Goal: Transaction & Acquisition: Book appointment/travel/reservation

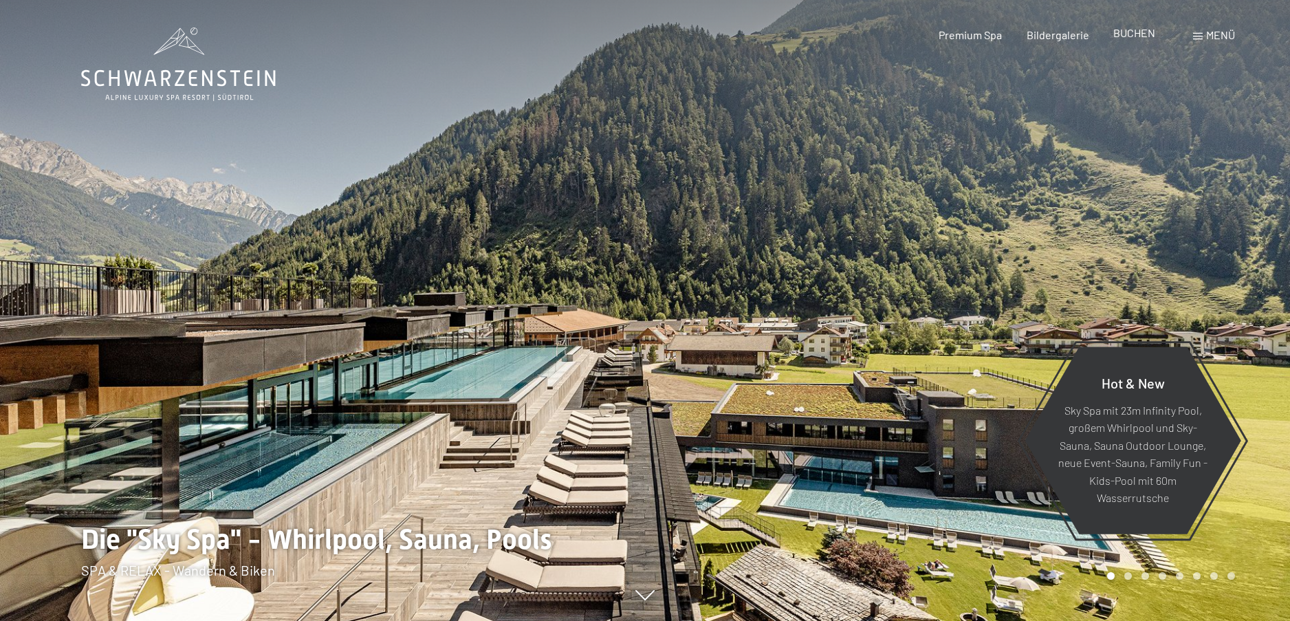
click at [1132, 35] on span "BUCHEN" at bounding box center [1134, 32] width 42 height 13
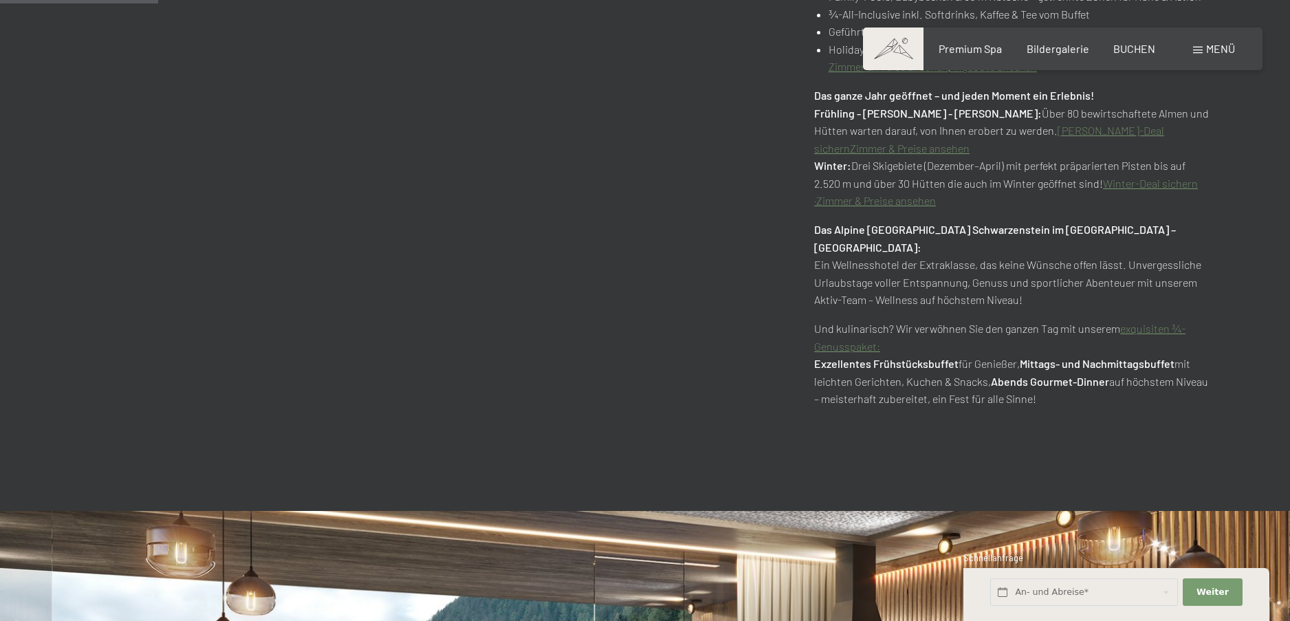
scroll to position [1169, 0]
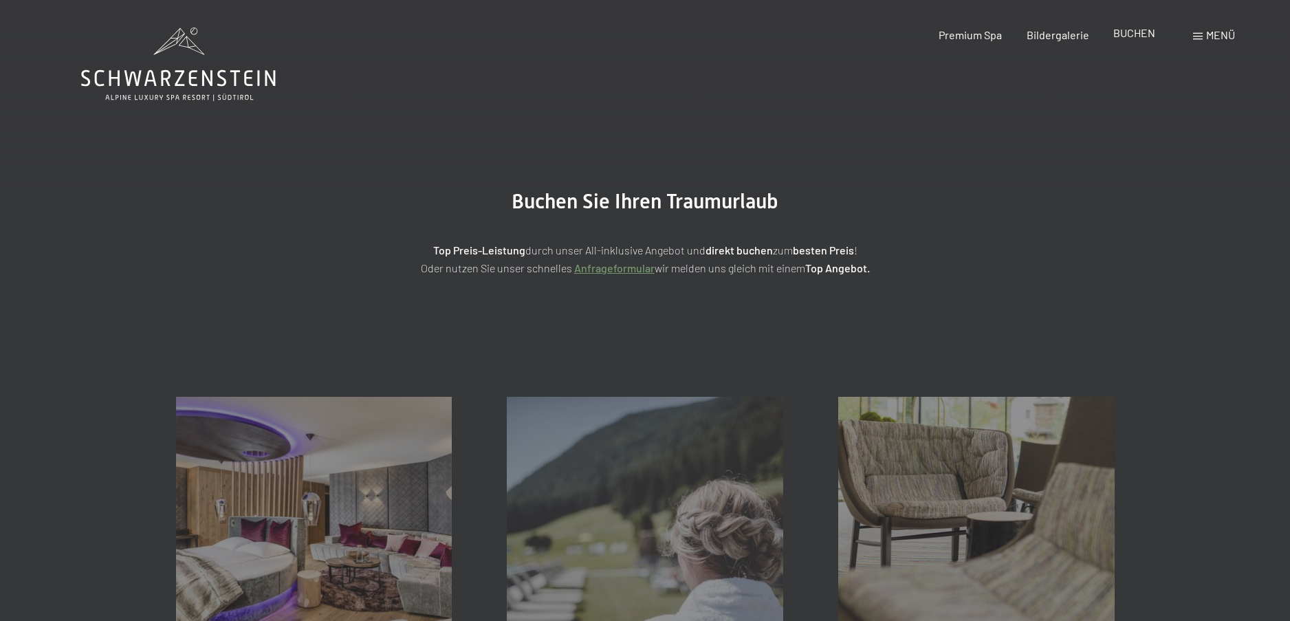
click at [1132, 31] on span "BUCHEN" at bounding box center [1134, 32] width 42 height 13
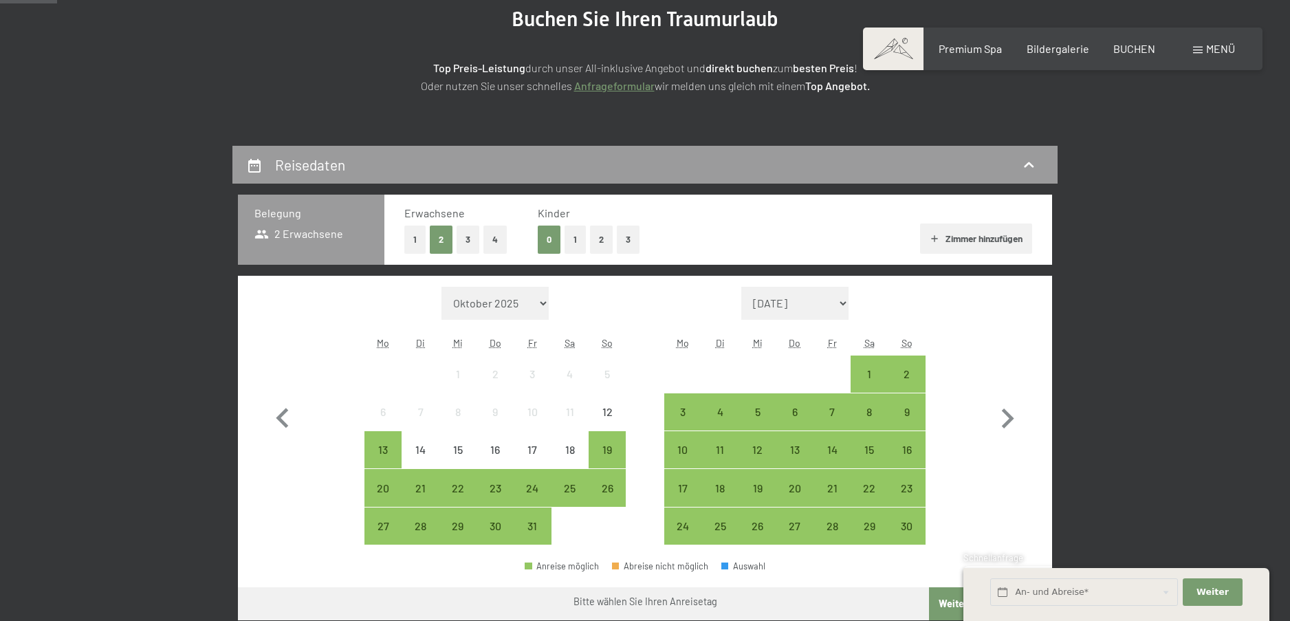
scroll to position [206, 0]
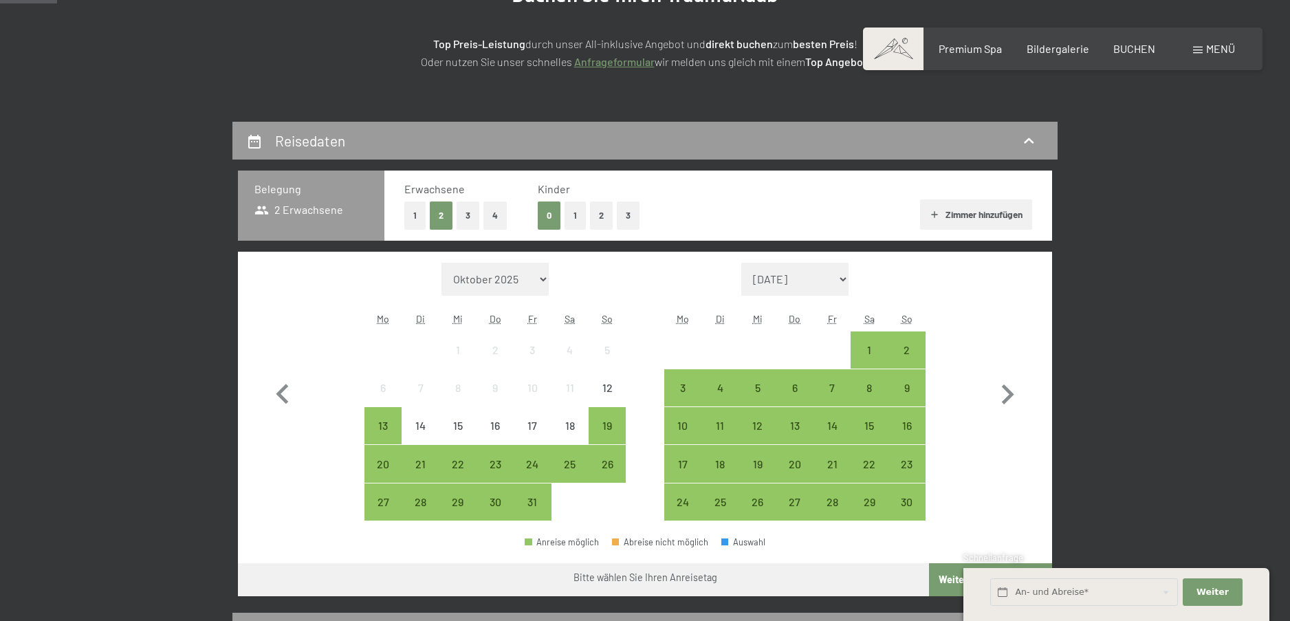
click at [519, 278] on select "Oktober 2025 November 2025 Dezember 2025 Januar 2026 Februar 2026 März 2026 Apr…" at bounding box center [494, 279] width 107 height 33
select select "2026-07-01"
select select "2026-08-01"
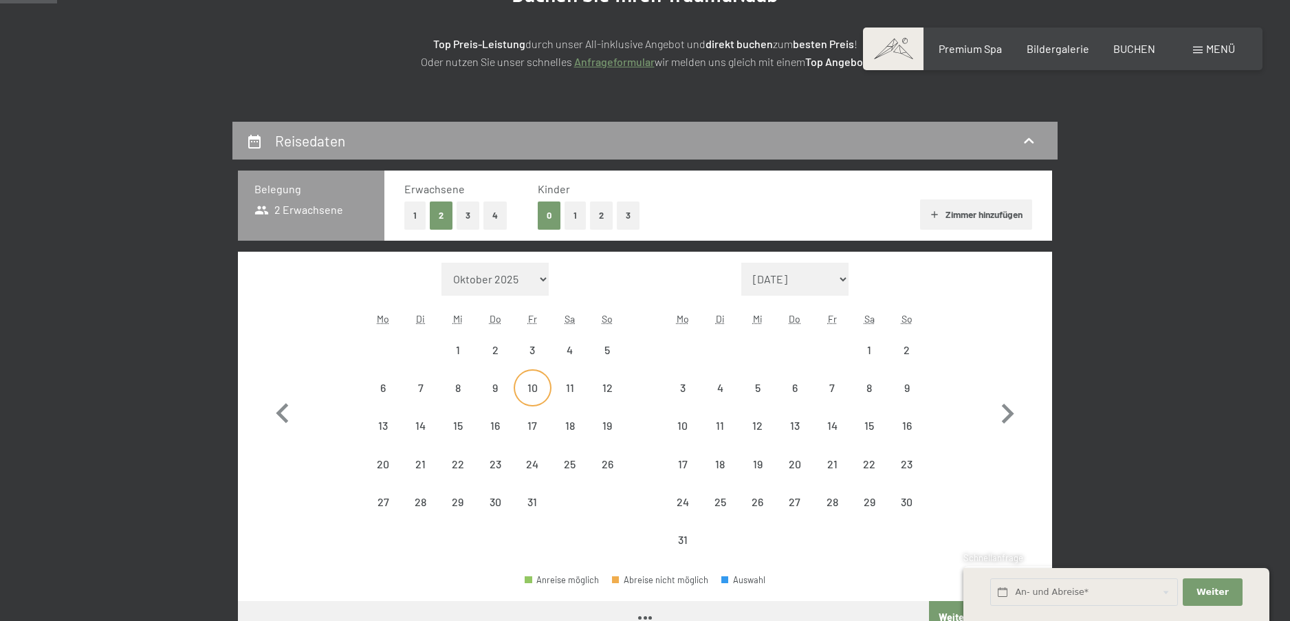
select select "2026-07-01"
select select "2026-08-01"
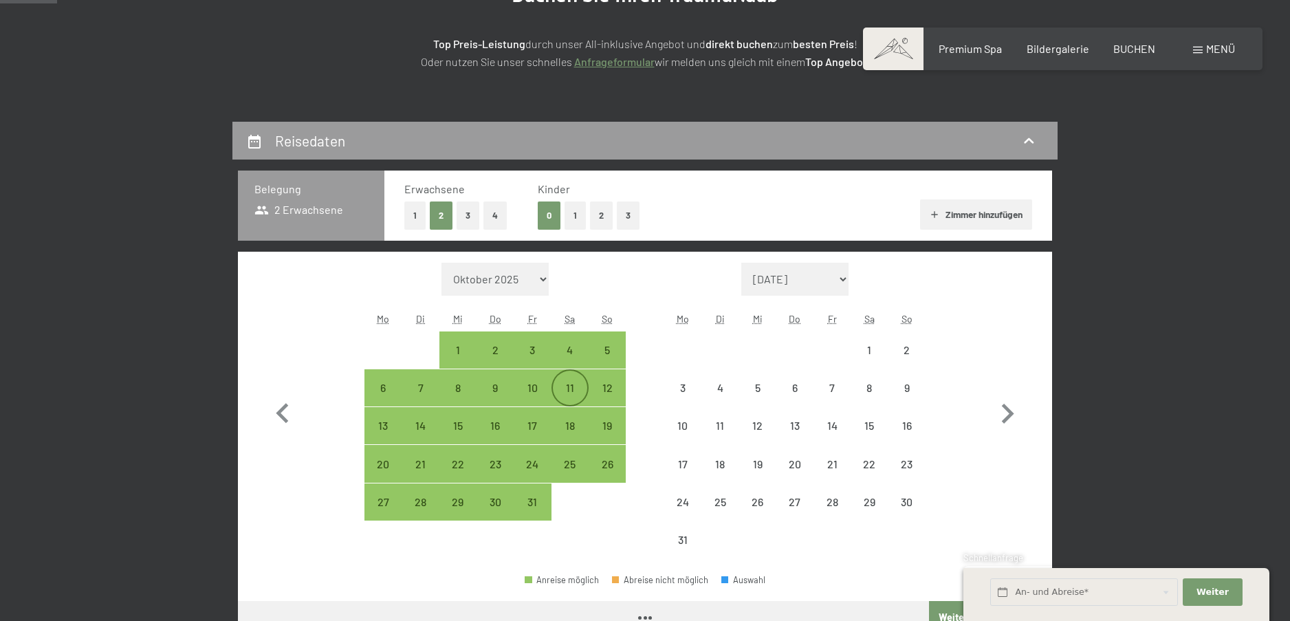
select select "2026-07-01"
select select "2026-08-01"
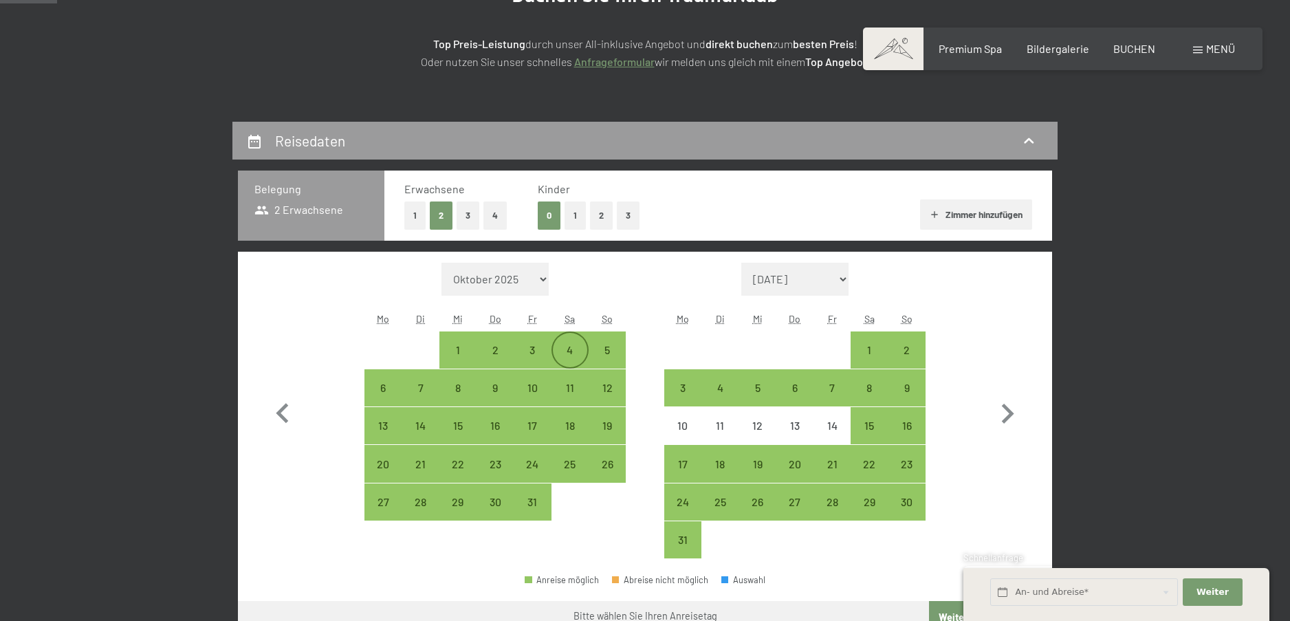
click at [566, 362] on div "4" at bounding box center [570, 361] width 34 height 34
select select "2026-07-01"
select select "2026-08-01"
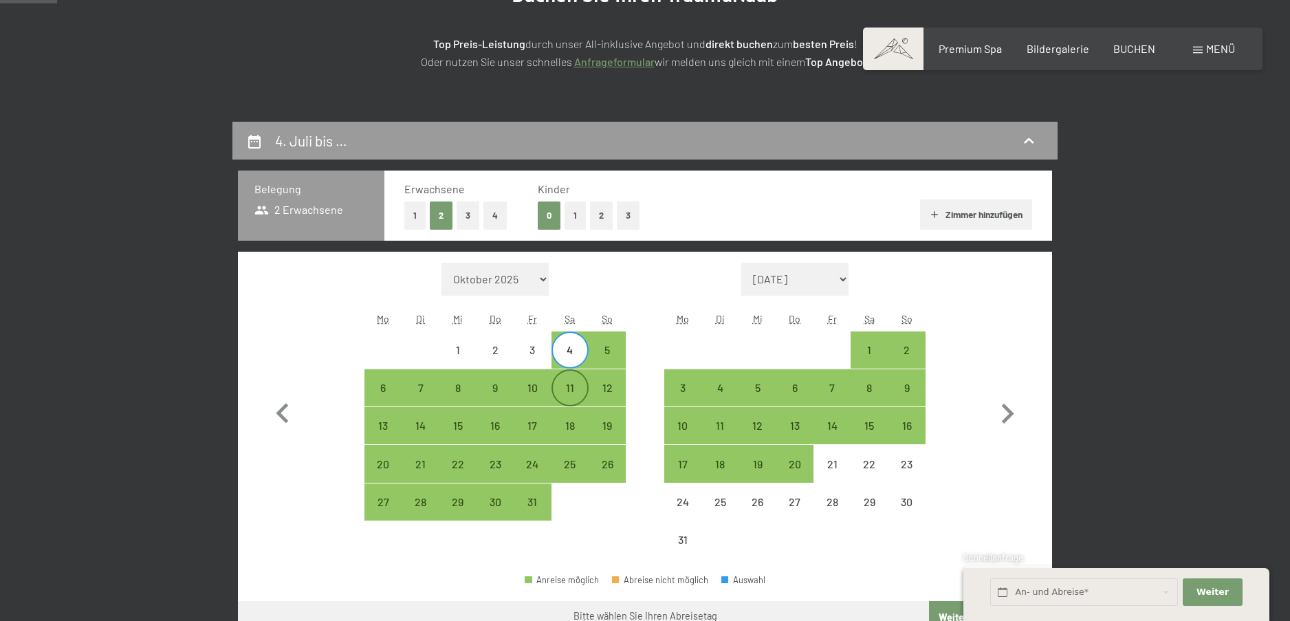
click at [559, 385] on div "11" at bounding box center [570, 399] width 34 height 34
select select "2026-07-01"
select select "2026-08-01"
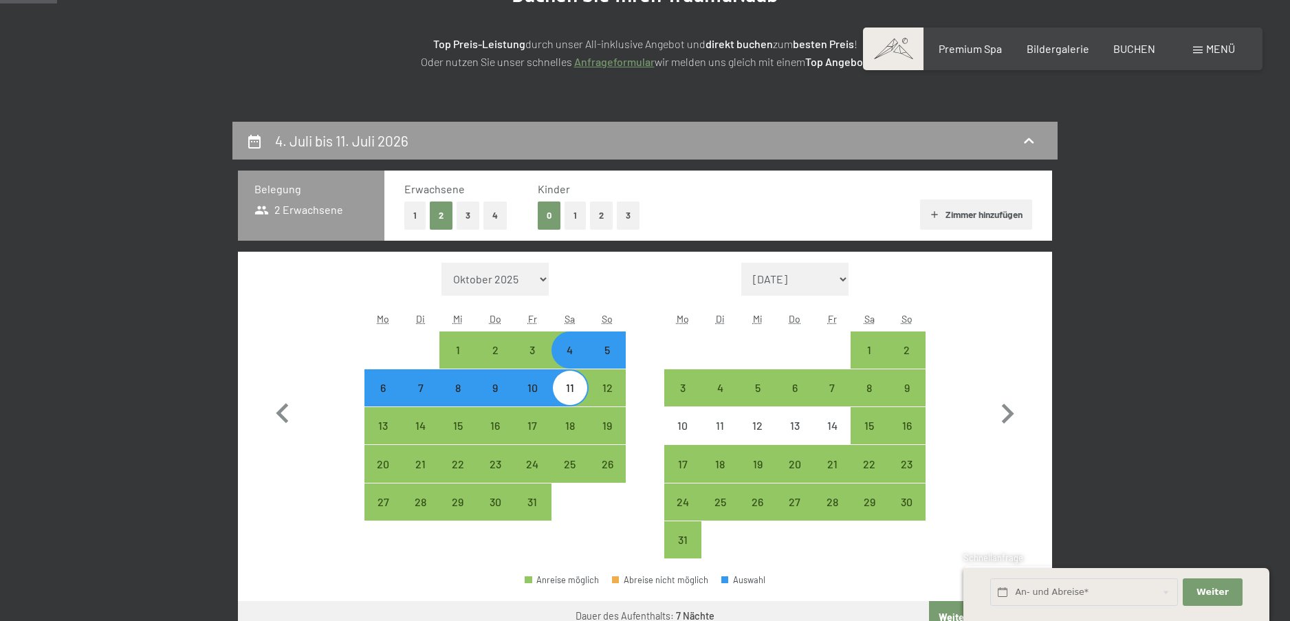
drag, startPoint x: 569, startPoint y: 391, endPoint x: 527, endPoint y: 393, distance: 42.0
click at [527, 393] on div "6 7 8 9 10 11 12" at bounding box center [494, 388] width 261 height 38
click at [533, 393] on div "10" at bounding box center [532, 399] width 34 height 34
select select "2026-07-01"
select select "2026-08-01"
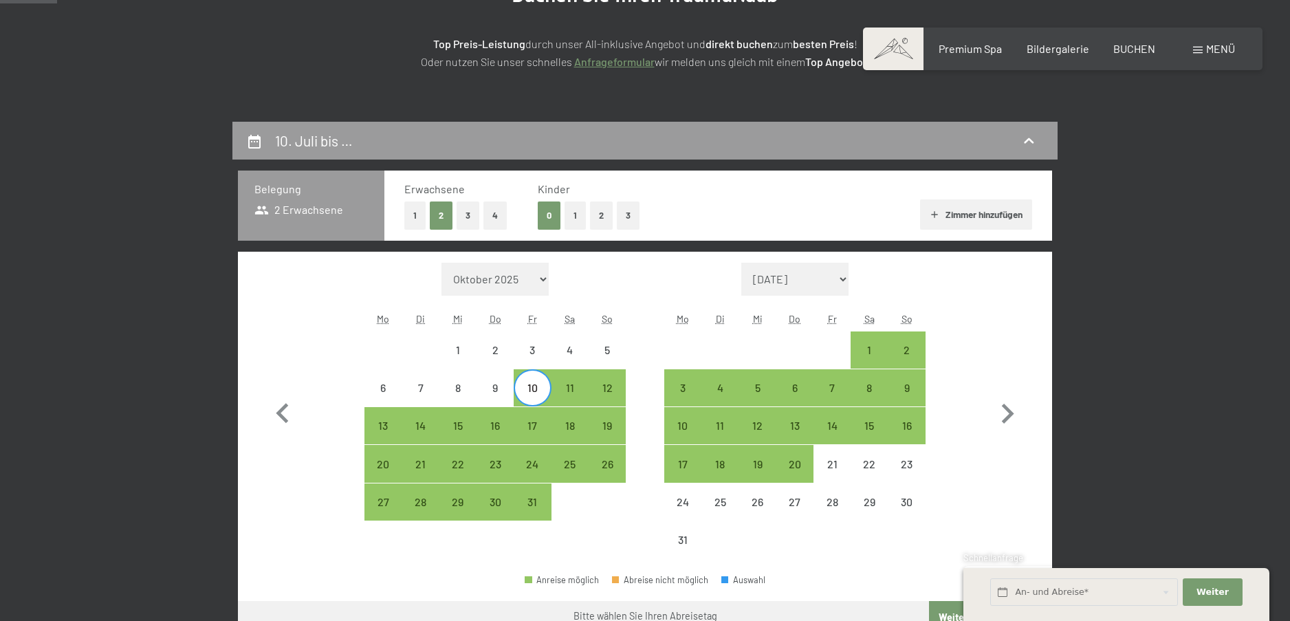
click at [573, 352] on span "Einwilligung Marketing*" at bounding box center [569, 351] width 113 height 14
click at [506, 352] on input "Einwilligung Marketing*" at bounding box center [499, 351] width 14 height 14
drag, startPoint x: 524, startPoint y: 386, endPoint x: 489, endPoint y: 383, distance: 34.5
click at [489, 383] on div "6 7 8 9 10 11 12" at bounding box center [494, 388] width 261 height 38
click at [569, 352] on span "Einwilligung Marketing*" at bounding box center [569, 351] width 113 height 14
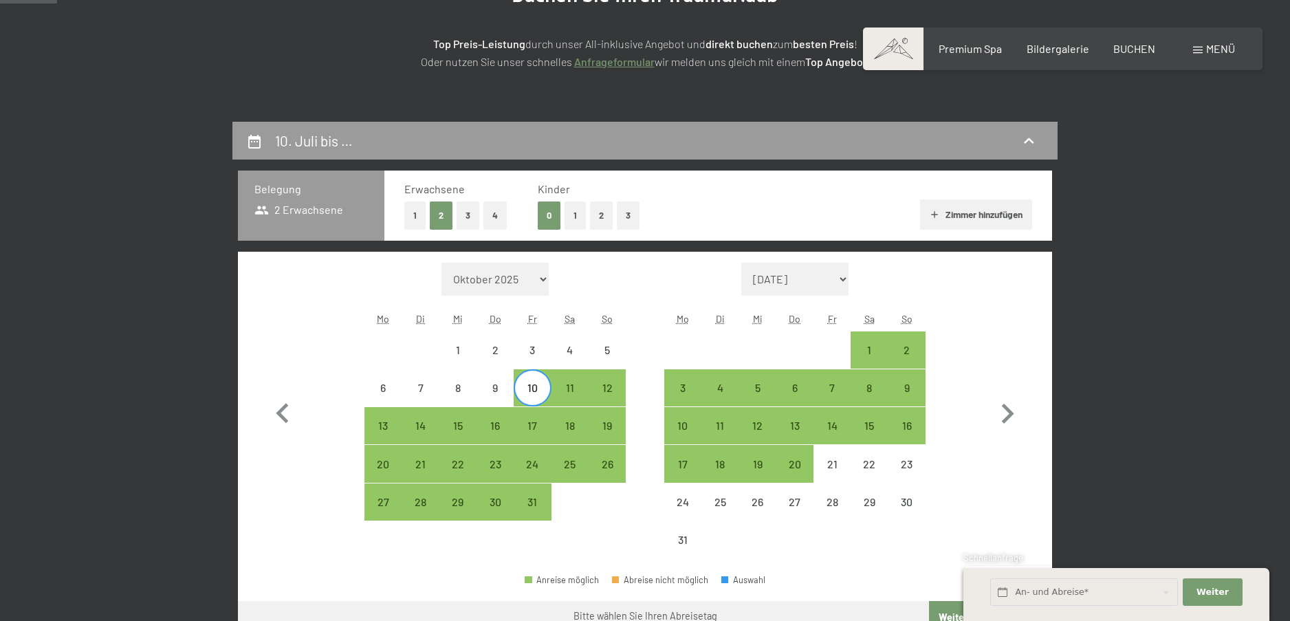
click at [506, 352] on input "Einwilligung Marketing*" at bounding box center [499, 351] width 14 height 14
checkbox input "false"
click at [571, 341] on div "4" at bounding box center [570, 350] width 34 height 34
select select "2026-07-01"
select select "2026-08-01"
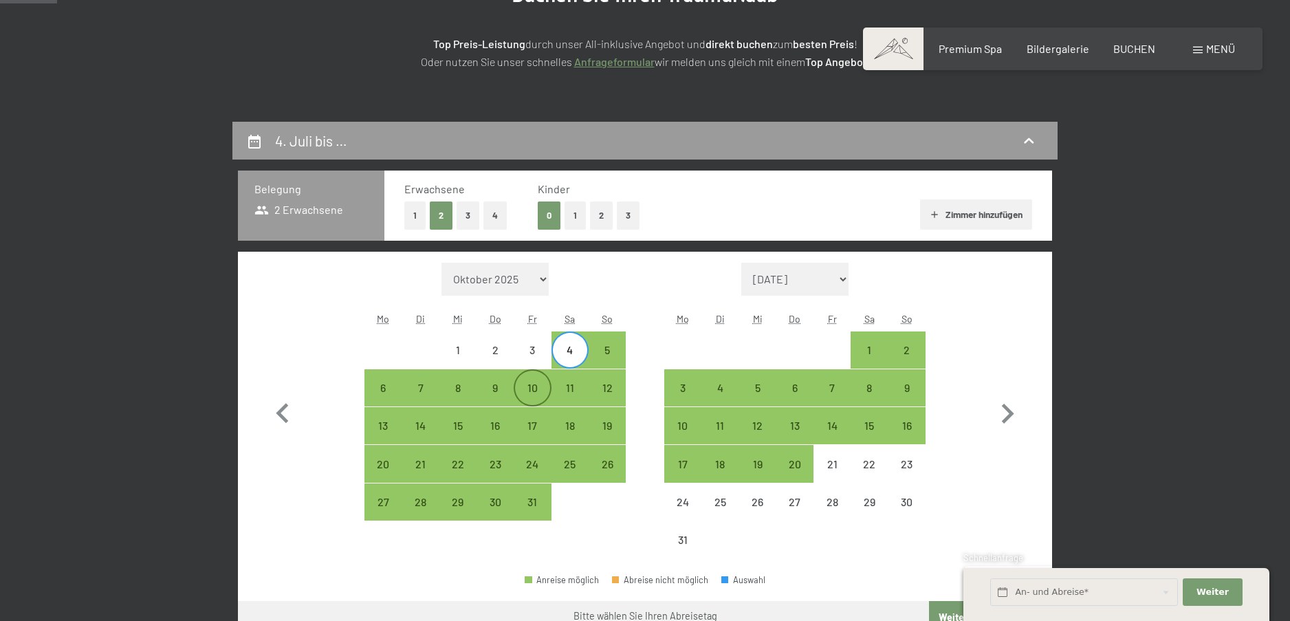
click at [525, 384] on div "10" at bounding box center [532, 399] width 34 height 34
select select "2026-07-01"
select select "2026-08-01"
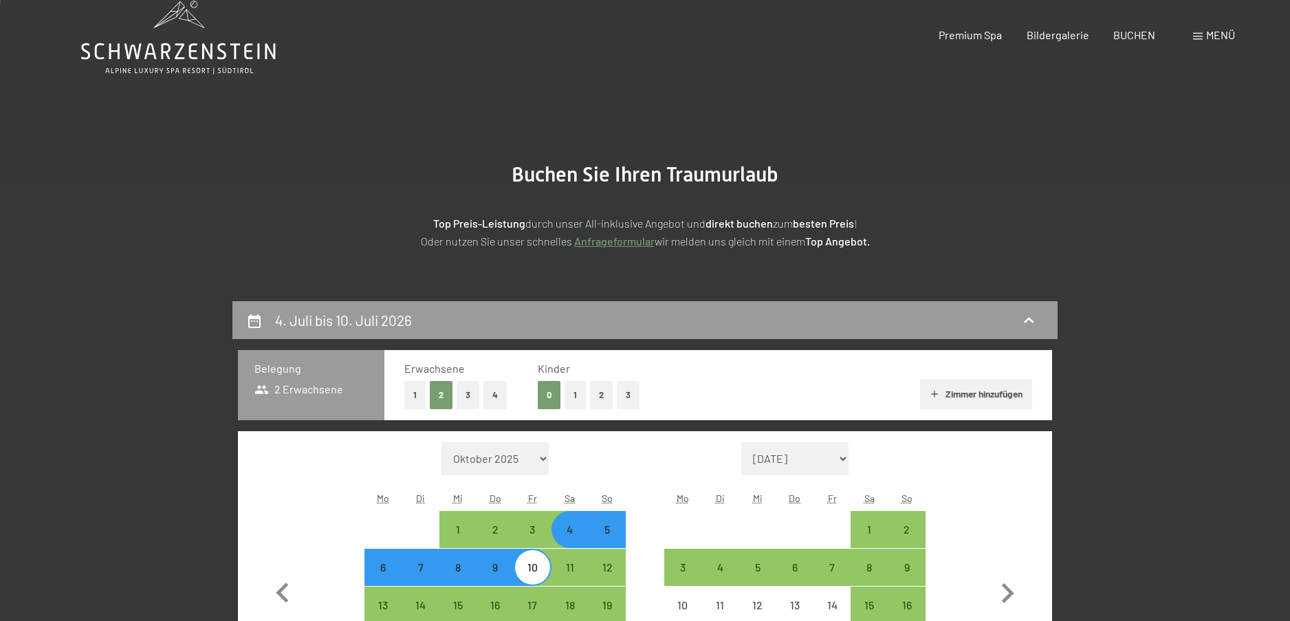
scroll to position [0, 0]
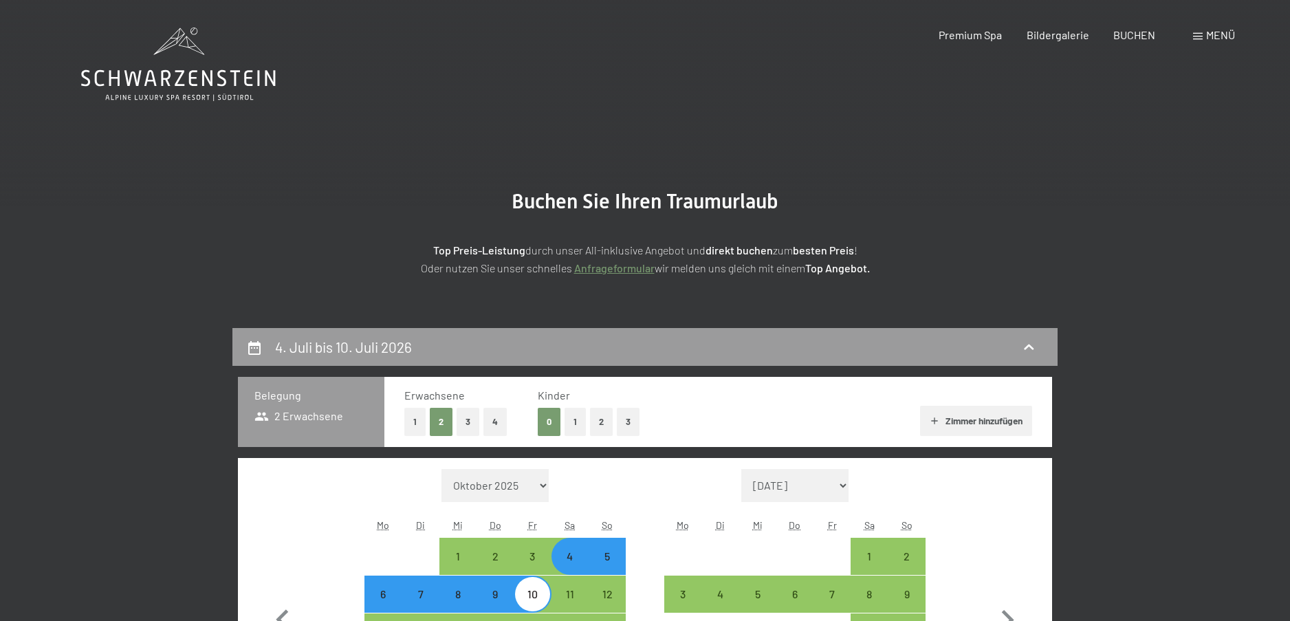
click at [602, 424] on button "2" at bounding box center [601, 422] width 23 height 28
select select "2026-07-01"
select select "2026-08-01"
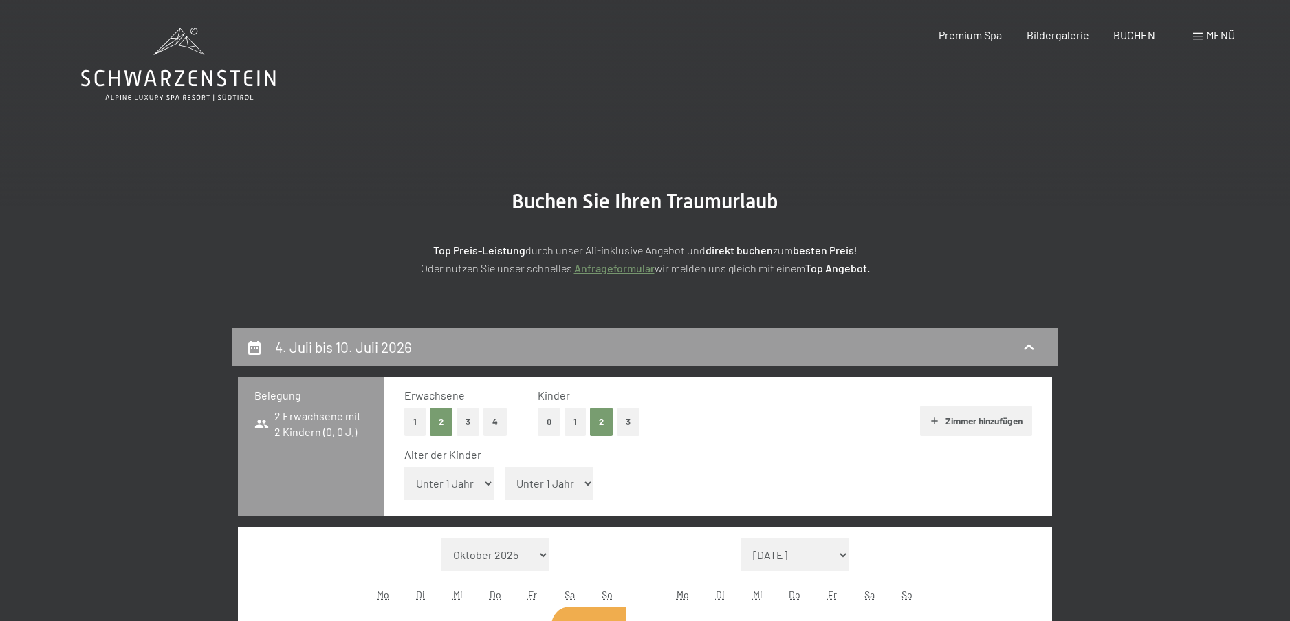
select select "2026-07-01"
select select "2026-08-01"
click at [476, 480] on select "Unter 1 Jahr 1 Jahr 2 Jahre 3 Jahre 4 Jahre 5 Jahre 6 Jahre 7 Jahre 8 Jahre 9 J…" at bounding box center [448, 483] width 89 height 33
select select "2026-07-01"
select select "2026-08-01"
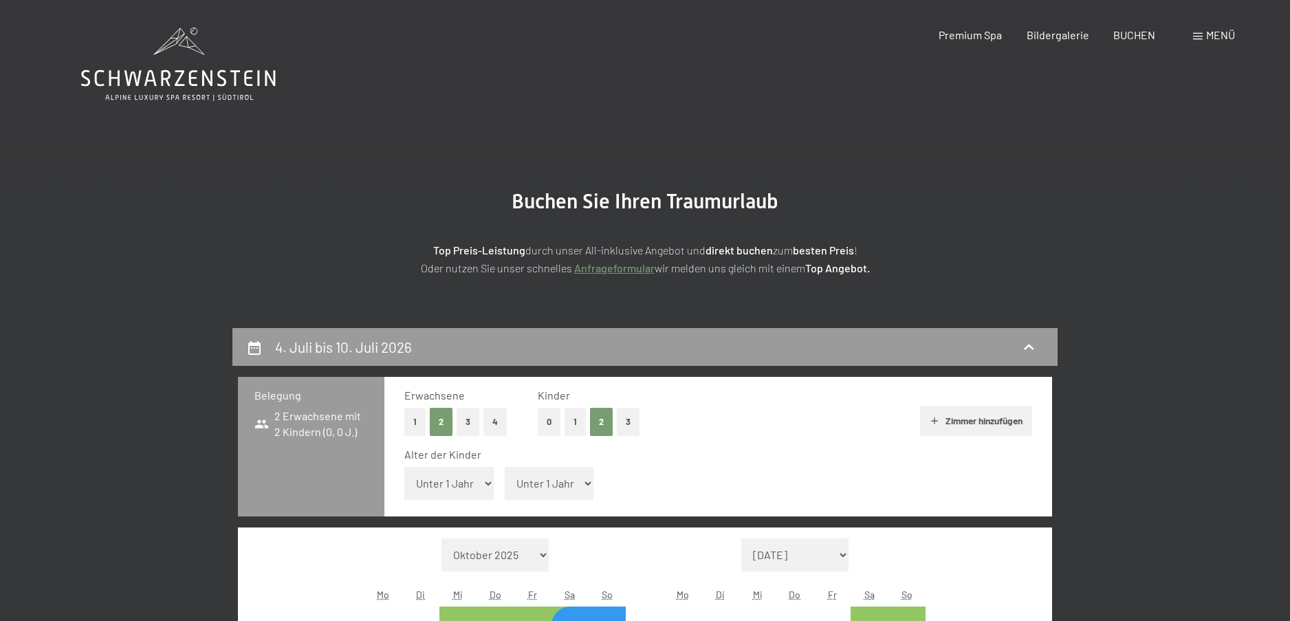
select select "13"
click at [404, 467] on select "Unter 1 Jahr 1 Jahr 2 Jahre 3 Jahre 4 Jahre 5 Jahre 6 Jahre 7 Jahre 8 Jahre 9 J…" at bounding box center [448, 483] width 89 height 33
select select "2026-07-01"
select select "2026-08-01"
select select "2026-07-01"
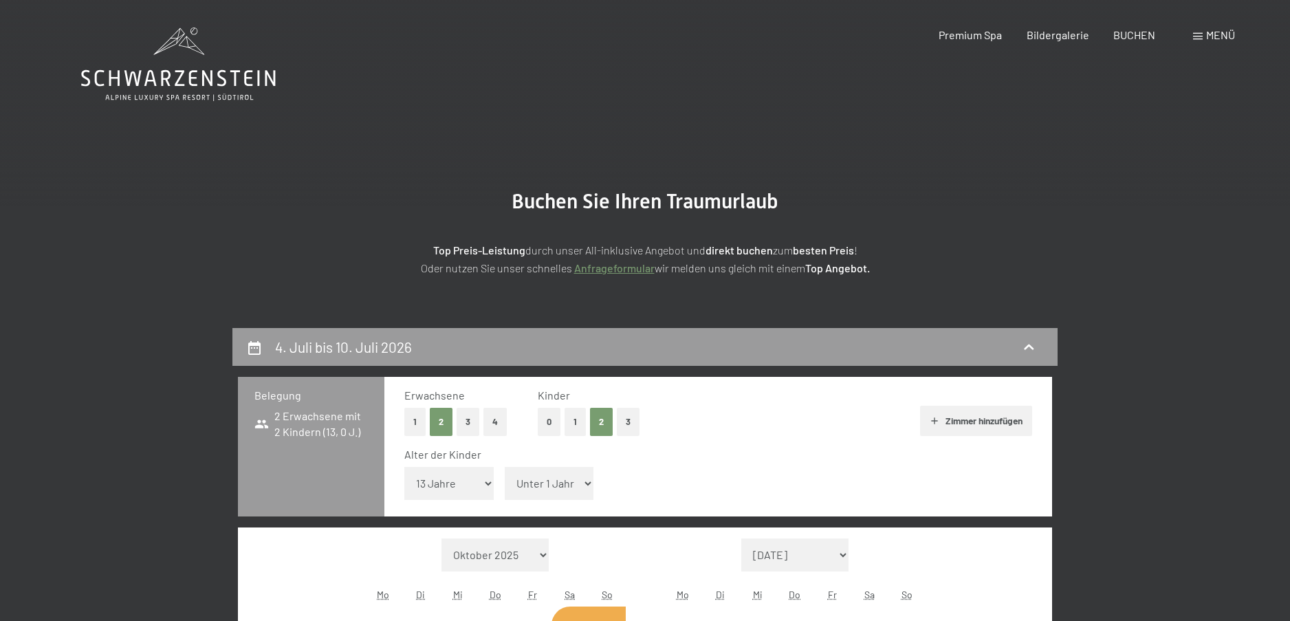
select select "2026-08-01"
click at [584, 484] on select "Unter 1 Jahr 1 Jahr 2 Jahre 3 Jahre 4 Jahre 5 Jahre 6 Jahre 7 Jahre 8 Jahre 9 J…" at bounding box center [549, 483] width 89 height 33
select select "9"
click at [505, 467] on select "Unter 1 Jahr 1 Jahr 2 Jahre 3 Jahre 4 Jahre 5 Jahre 6 Jahre 7 Jahre 8 Jahre 9 J…" at bounding box center [549, 483] width 89 height 33
select select "2026-07-01"
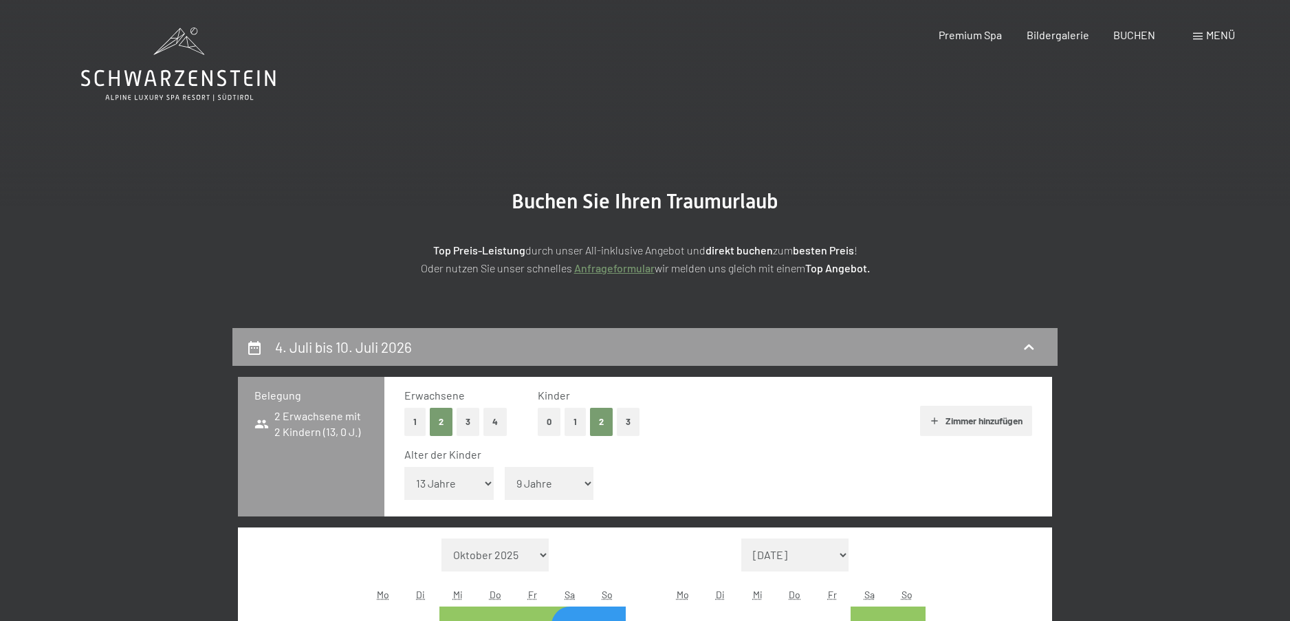
select select "2026-08-01"
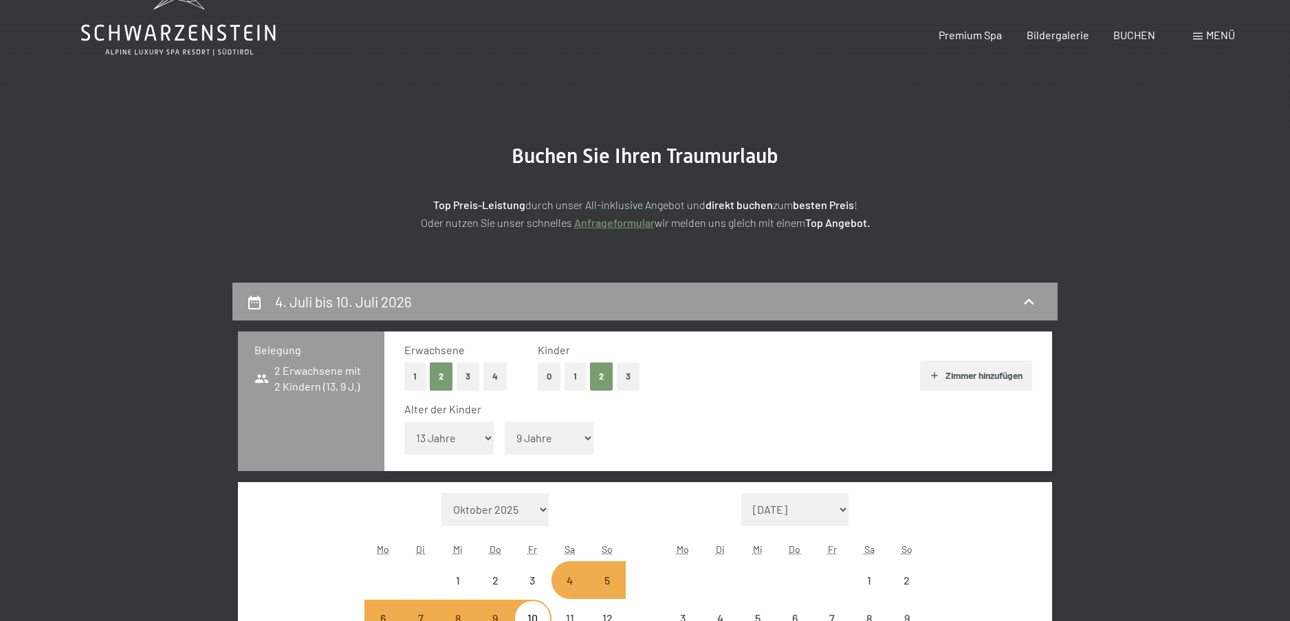
select select "2026-07-01"
select select "2026-08-01"
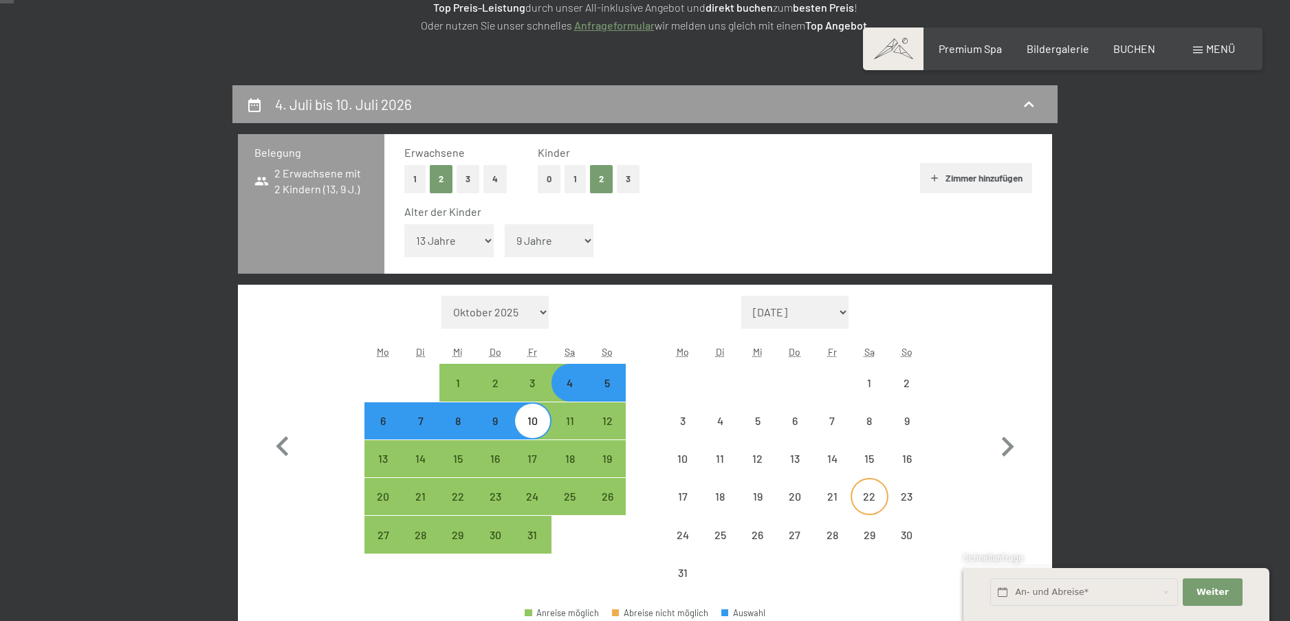
select select "2026-07-01"
select select "2026-08-01"
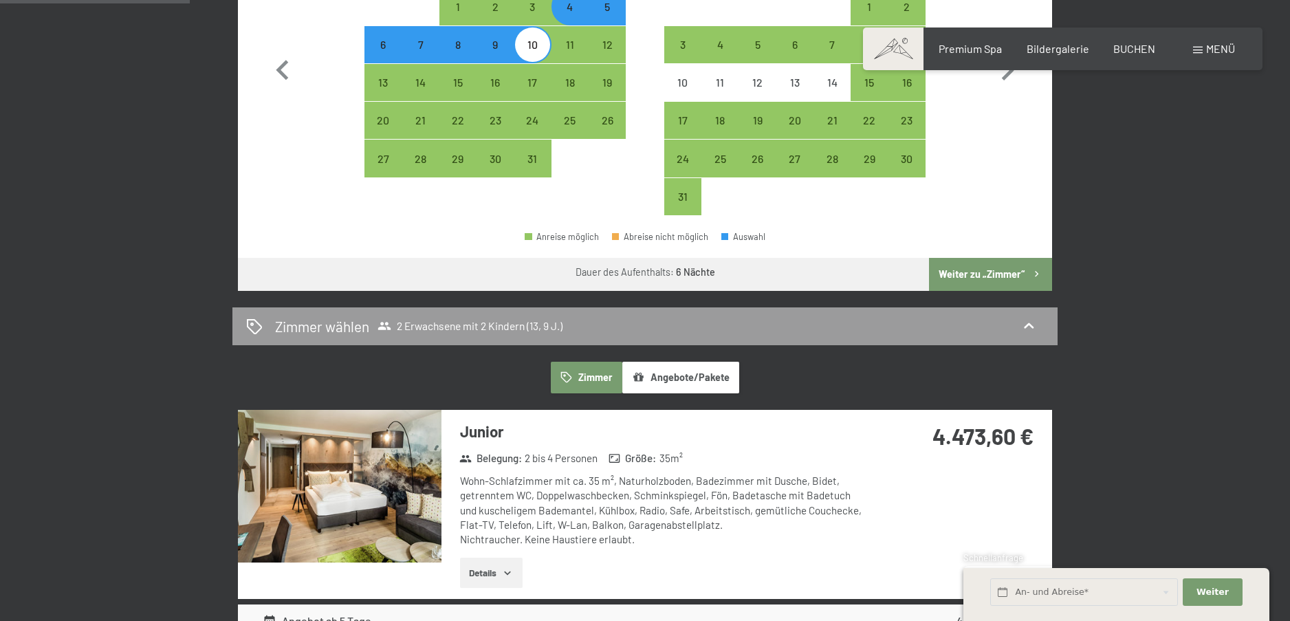
scroll to position [687, 0]
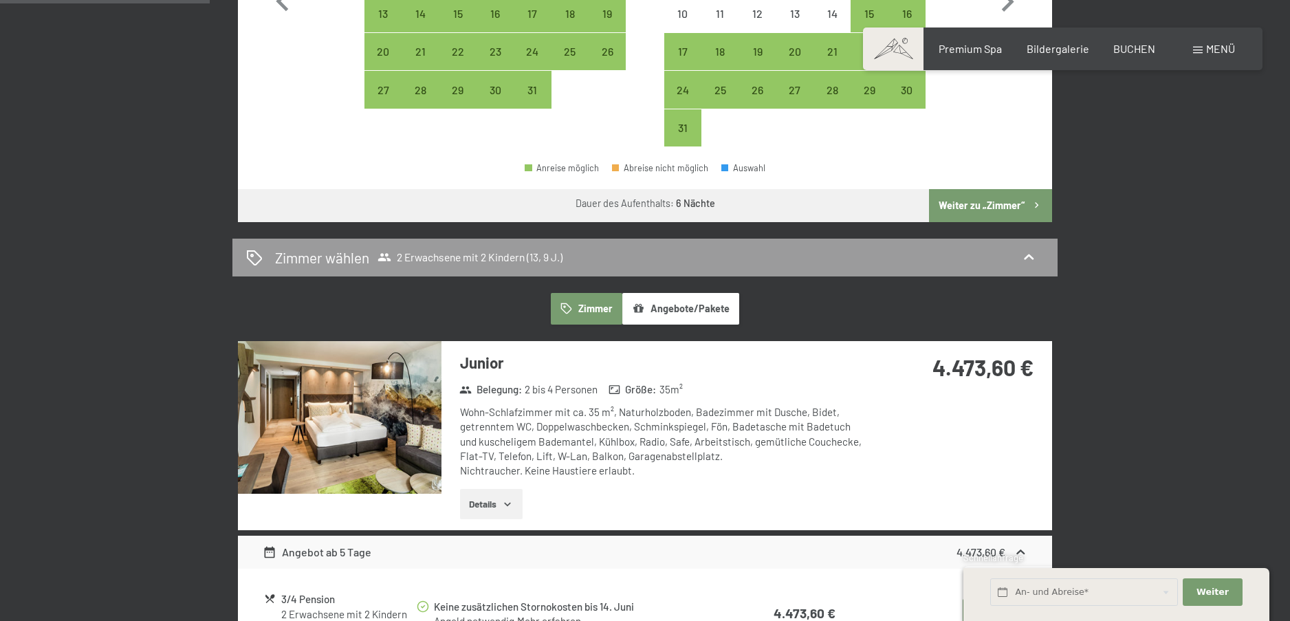
click at [690, 310] on button "Angebote/Pakete" at bounding box center [680, 309] width 117 height 32
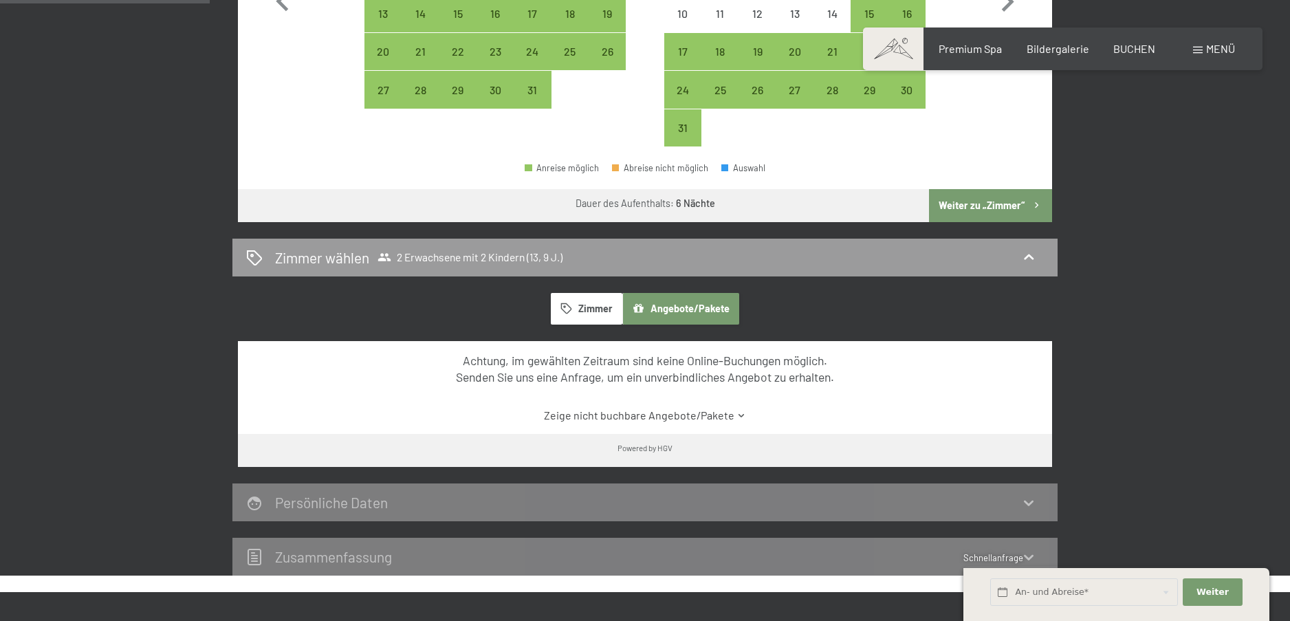
click at [599, 302] on button "Zimmer" at bounding box center [586, 309] width 71 height 32
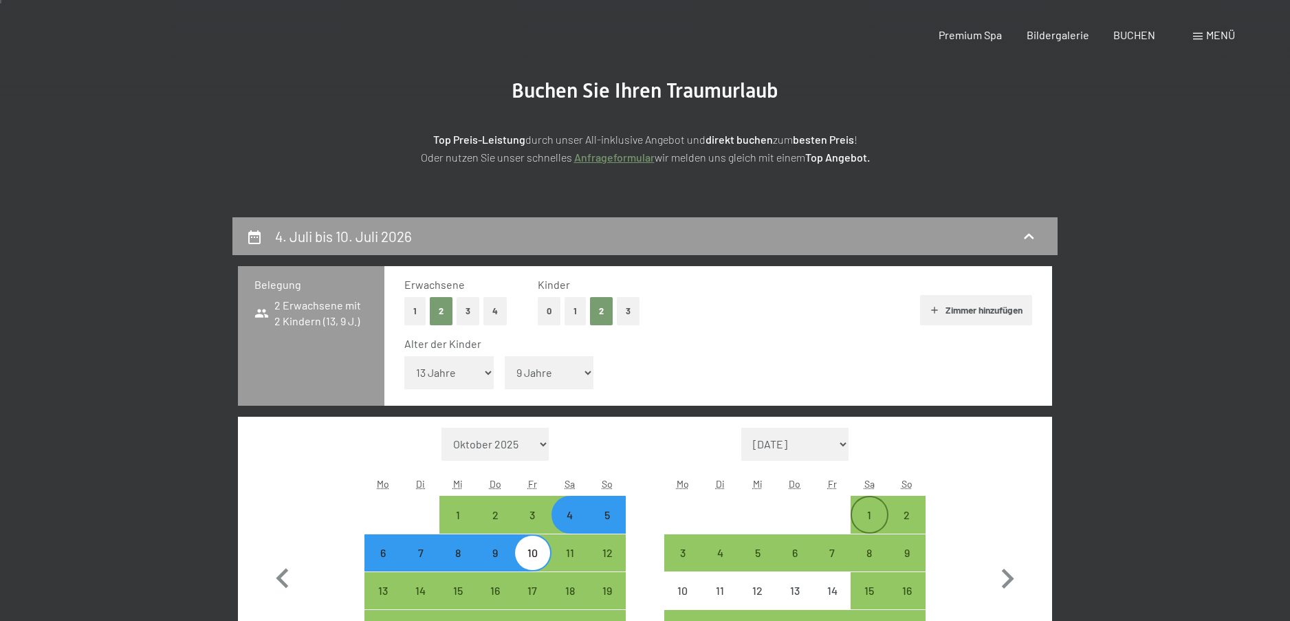
scroll to position [0, 0]
